Goal: Complete application form

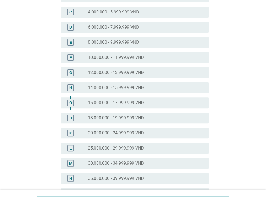
scroll to position [108, 0]
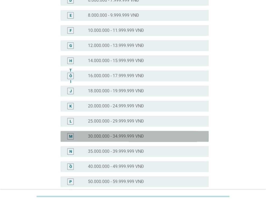
click at [123, 138] on font "30.000.000 - 34.999.999 VNĐ" at bounding box center [116, 135] width 56 height 5
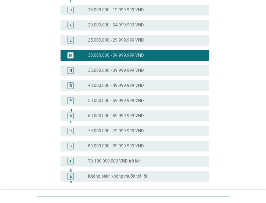
scroll to position [237, 0]
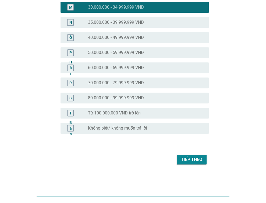
click at [188, 157] on font "Tiếp theo" at bounding box center [191, 159] width 21 height 5
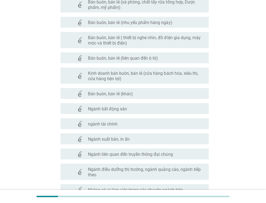
scroll to position [270, 0]
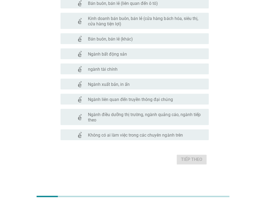
click at [113, 132] on font "Không có ai làm việc trong các chuyên ngành trên" at bounding box center [135, 134] width 95 height 5
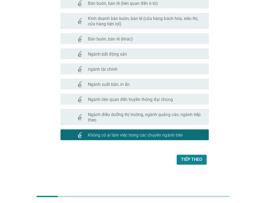
click at [207, 163] on button "Tiếp theo" at bounding box center [192, 159] width 30 height 10
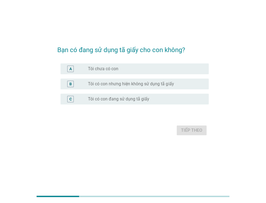
scroll to position [0, 0]
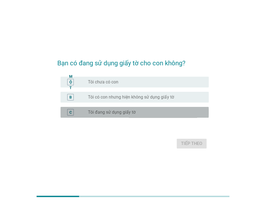
click at [116, 108] on div "C nút radio chưa được chọn Tôi đang sử dụng giấy tờ" at bounding box center [135, 112] width 148 height 11
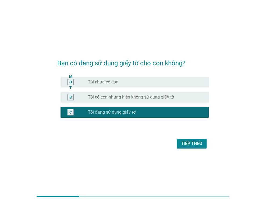
click at [197, 140] on button "Tiếp theo" at bounding box center [192, 143] width 30 height 10
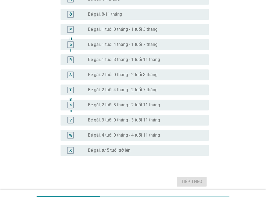
scroll to position [242, 0]
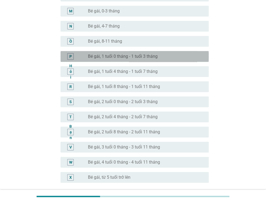
click at [110, 56] on font "Bé gái, 1 tuổi 0 tháng - 1 tuổi 3 tháng" at bounding box center [123, 56] width 70 height 5
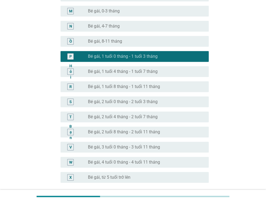
scroll to position [292, 0]
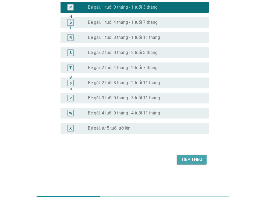
click at [195, 160] on font "Tiếp theo" at bounding box center [191, 159] width 21 height 5
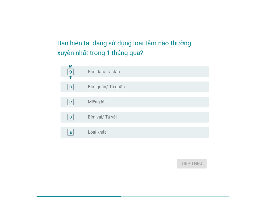
click at [102, 86] on font "Bỉm quần/ Tã quần" at bounding box center [106, 86] width 37 height 5
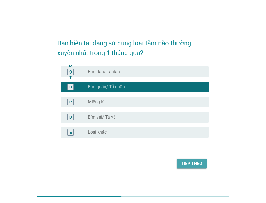
click at [196, 165] on font "Tiếp theo" at bounding box center [191, 163] width 21 height 5
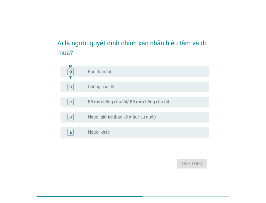
click at [100, 72] on font "Bản thân tôi" at bounding box center [99, 71] width 23 height 5
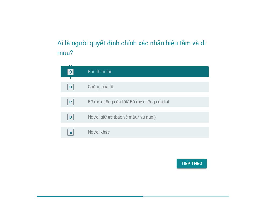
click at [193, 165] on font "Tiếp theo" at bounding box center [191, 163] width 21 height 5
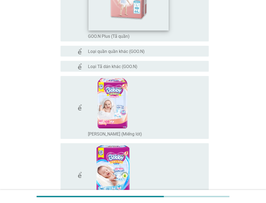
scroll to position [566, 0]
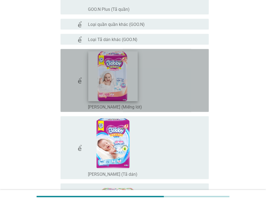
click at [136, 92] on img at bounding box center [113, 76] width 50 height 50
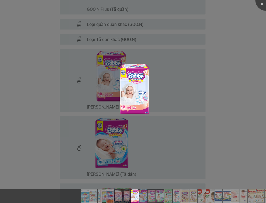
scroll to position [620, 0]
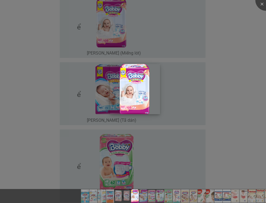
click at [141, 89] on img at bounding box center [135, 89] width 50 height 50
click at [240, 114] on div at bounding box center [133, 101] width 266 height 203
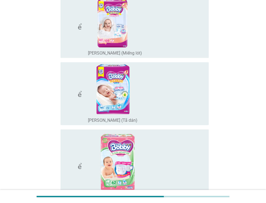
click at [181, 46] on div "check_box_outline_blank [PERSON_NAME] (Miếng lót)" at bounding box center [146, 26] width 117 height 58
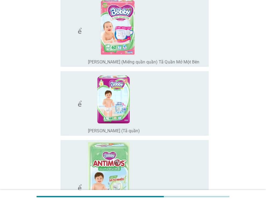
scroll to position [835, 0]
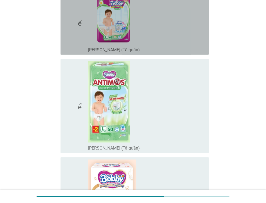
click at [193, 41] on div "check_box_outline_blank [PERSON_NAME] (Tã quần)" at bounding box center [146, 22] width 117 height 60
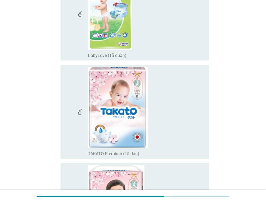
scroll to position [4249, 0]
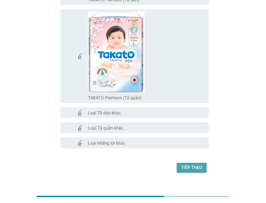
click at [194, 165] on font "Tiếp theo" at bounding box center [191, 167] width 21 height 5
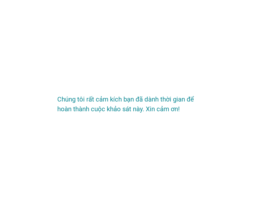
scroll to position [0, 0]
